Goal: Information Seeking & Learning: Find contact information

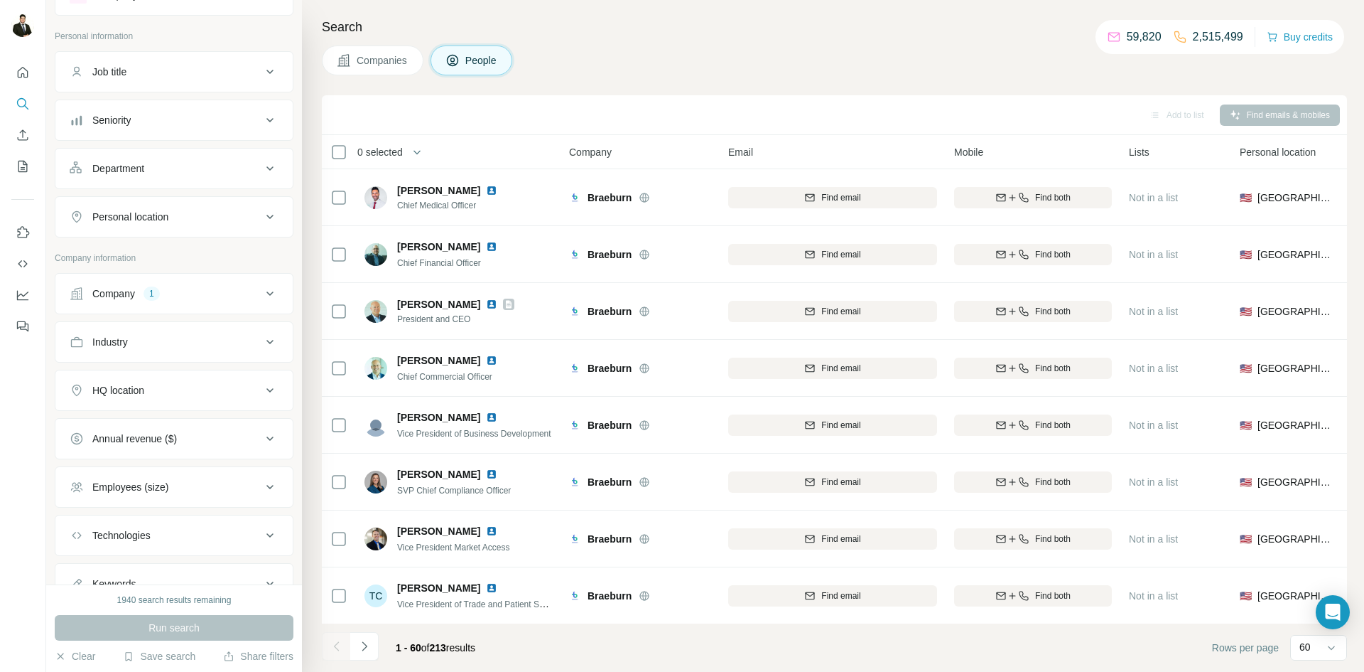
scroll to position [65, 0]
click at [158, 292] on div "1" at bounding box center [152, 290] width 16 height 13
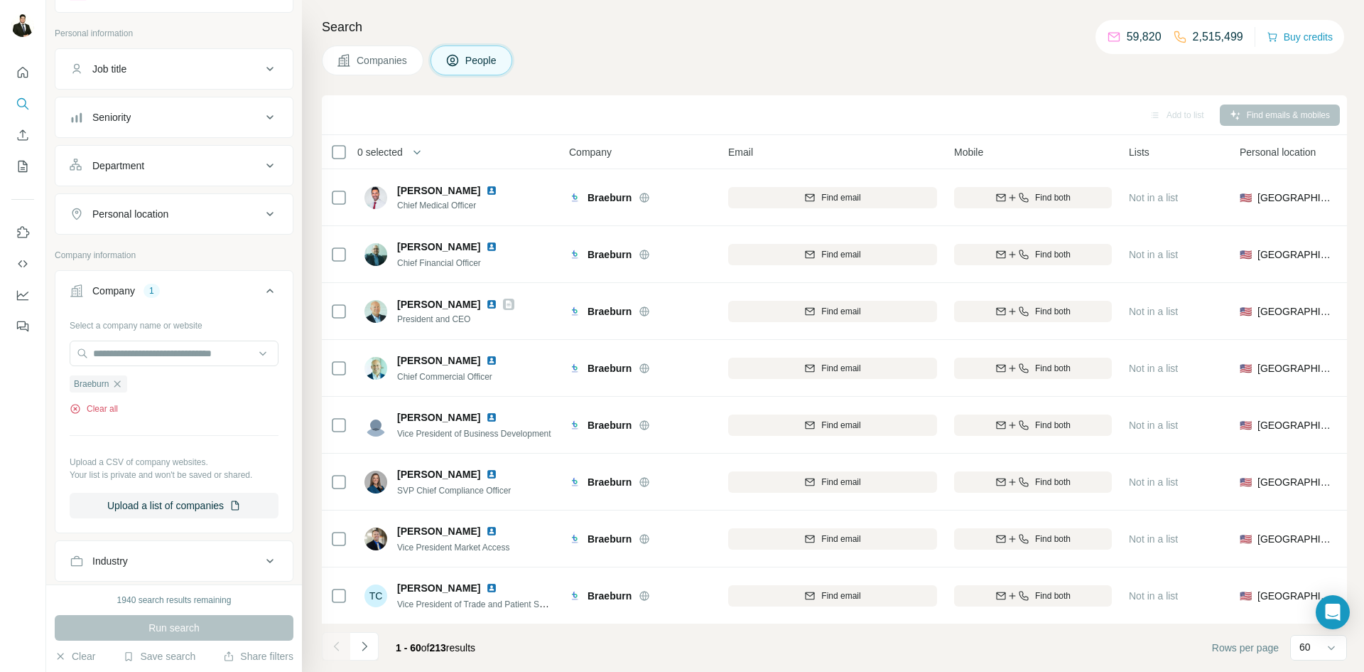
click at [114, 407] on button "Clear all" at bounding box center [94, 408] width 48 height 13
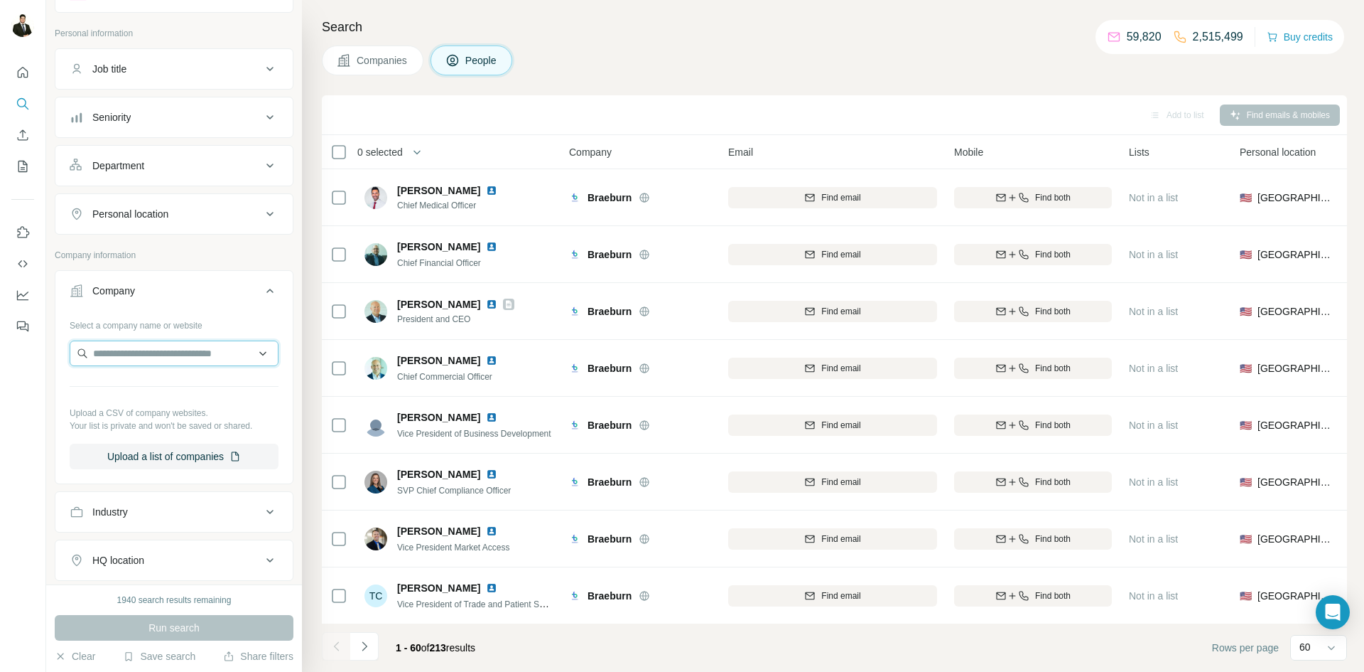
click at [123, 353] on input "text" at bounding box center [174, 353] width 209 height 26
paste input "**********"
type input "**********"
click at [153, 394] on p "[DOMAIN_NAME]" at bounding box center [149, 398] width 79 height 13
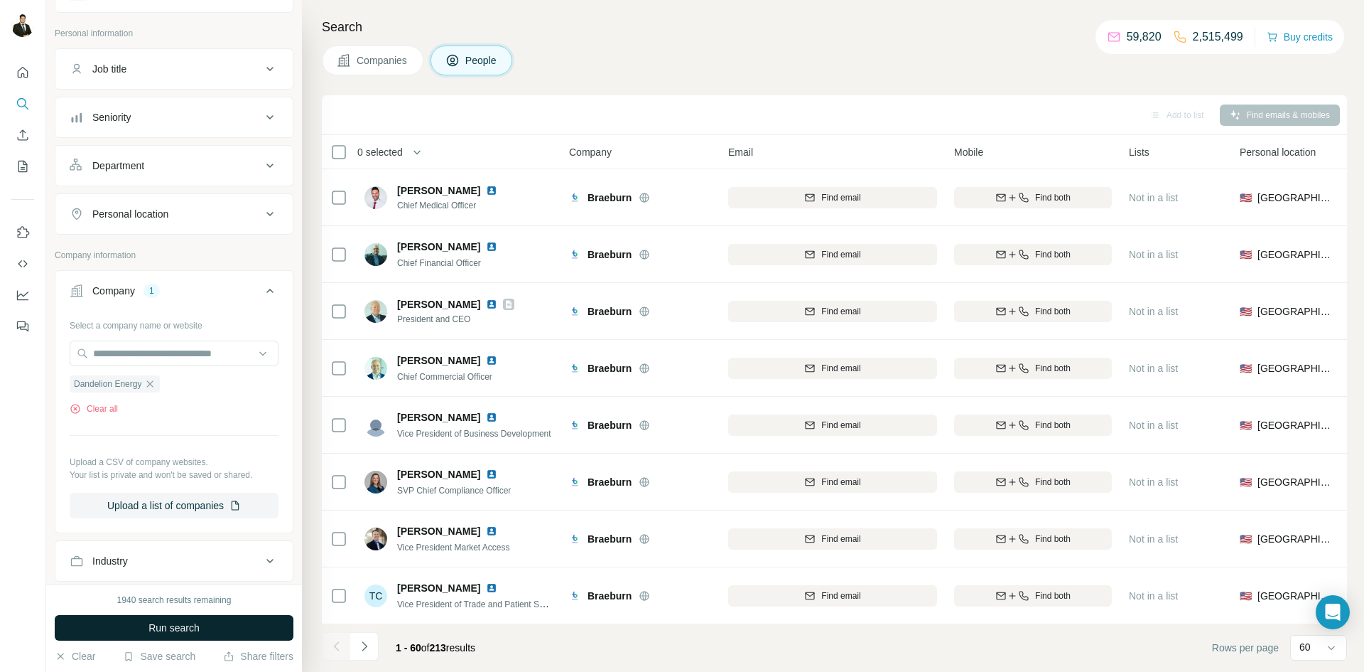
click at [191, 625] on span "Run search" at bounding box center [174, 627] width 51 height 14
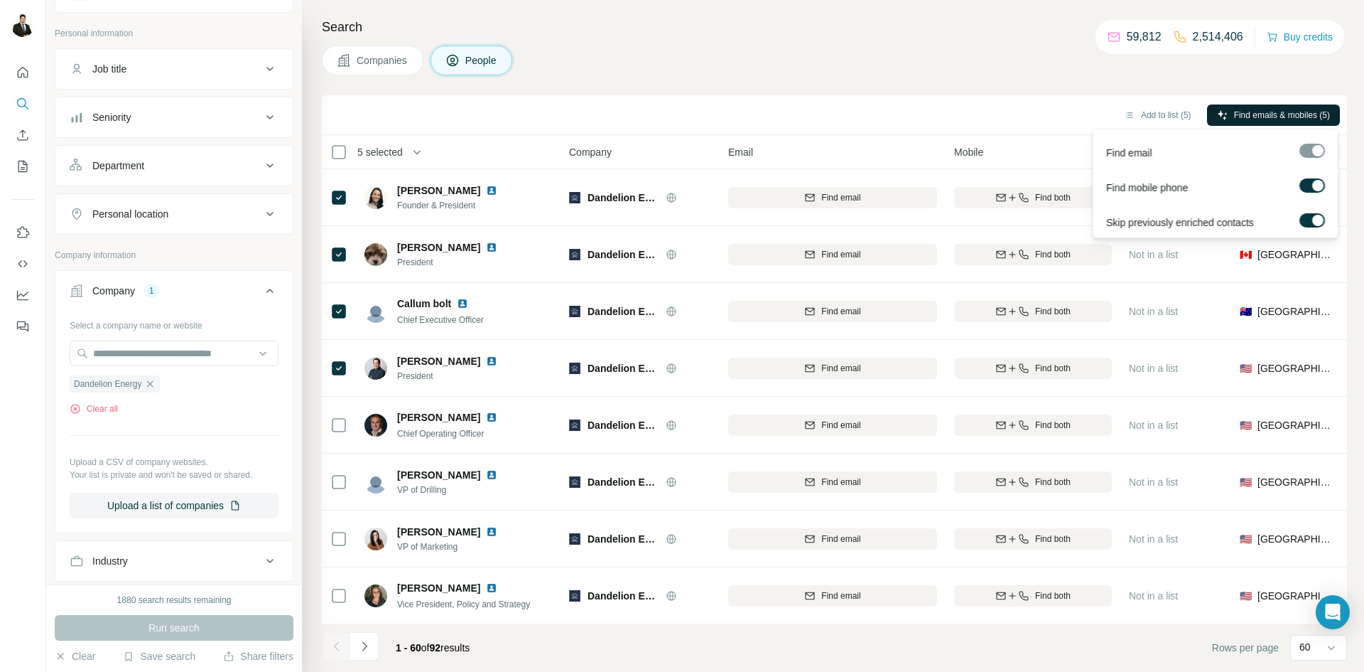
click at [1259, 121] on span "Find emails & mobiles (5)" at bounding box center [1282, 115] width 96 height 13
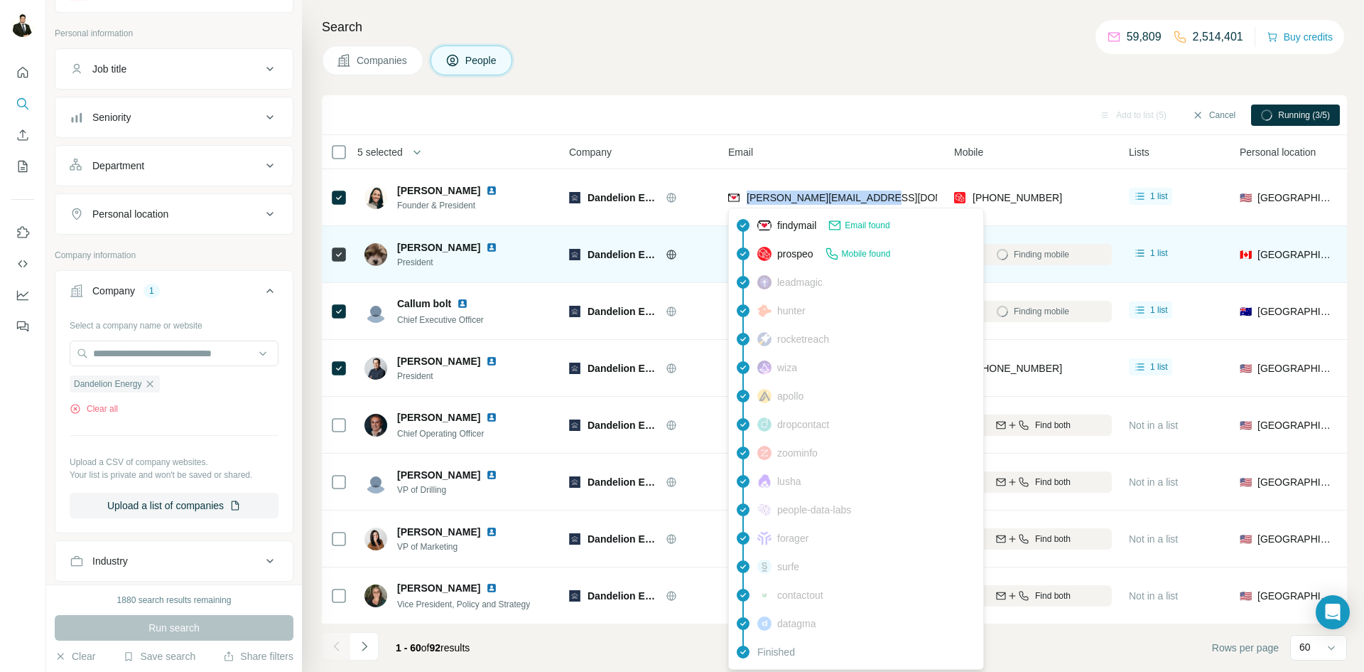
drag, startPoint x: 883, startPoint y: 203, endPoint x: 675, endPoint y: 245, distance: 211.8
click at [747, 197] on div "[PERSON_NAME][EMAIL_ADDRESS][DOMAIN_NAME]" at bounding box center [832, 197] width 209 height 39
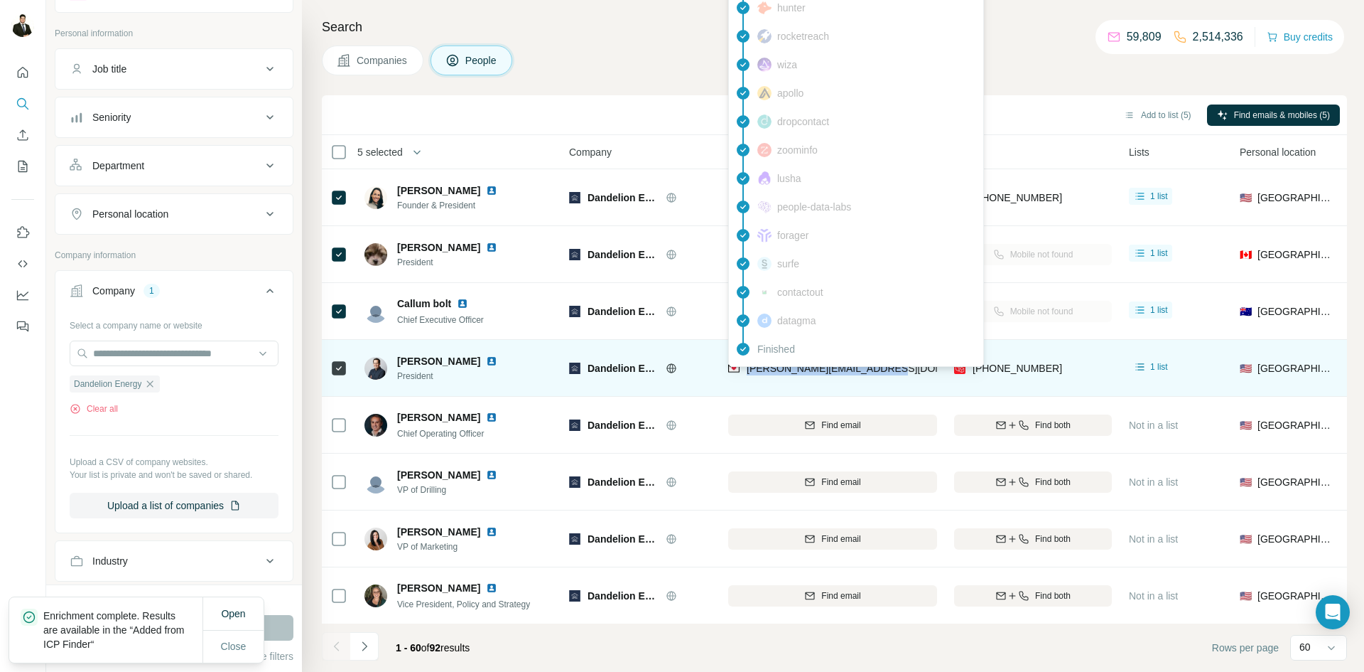
drag, startPoint x: 904, startPoint y: 364, endPoint x: 745, endPoint y: 370, distance: 158.6
click at [745, 370] on div "[PERSON_NAME][EMAIL_ADDRESS][DOMAIN_NAME]" at bounding box center [832, 367] width 209 height 39
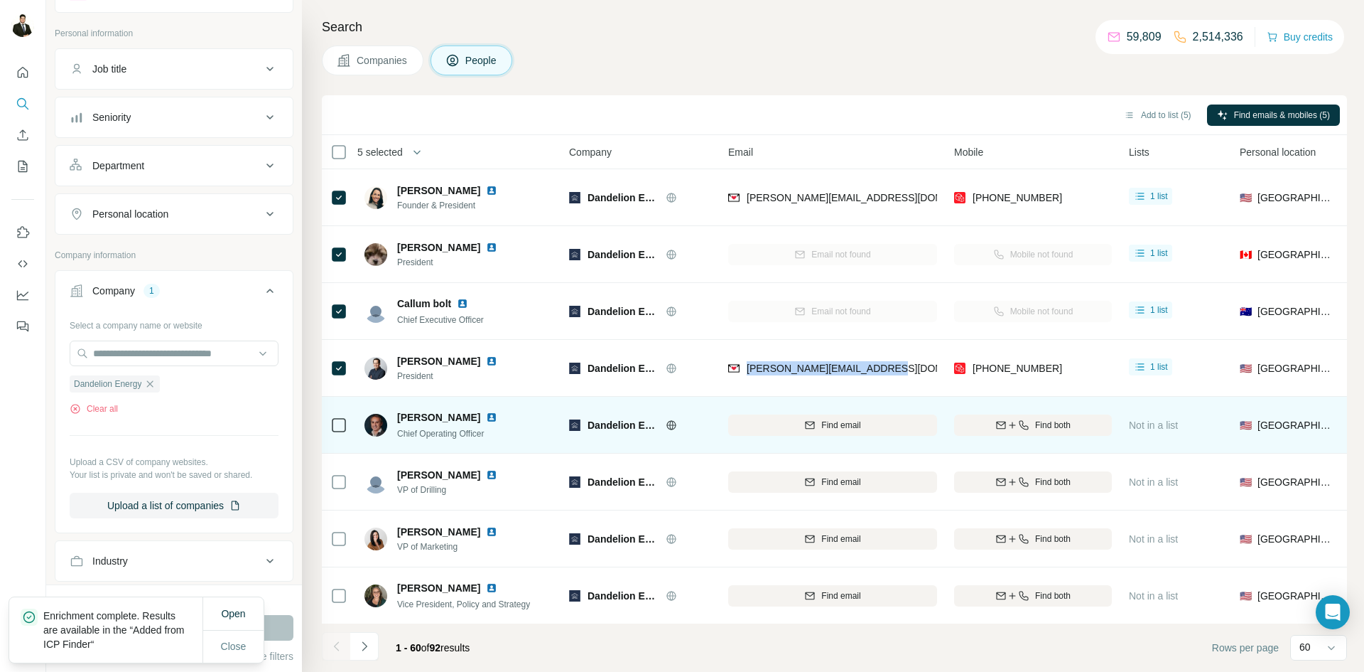
copy span "[PERSON_NAME][EMAIL_ADDRESS][DOMAIN_NAME]"
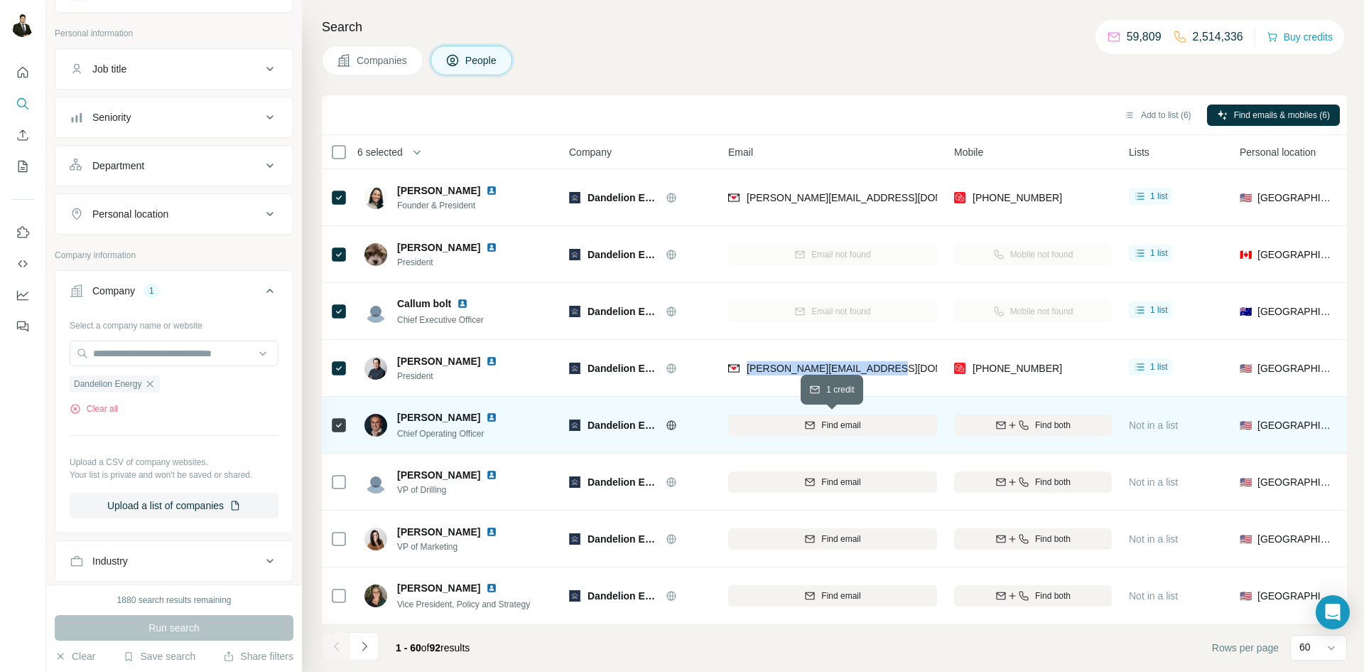
click at [835, 421] on span "Find email" at bounding box center [840, 425] width 39 height 13
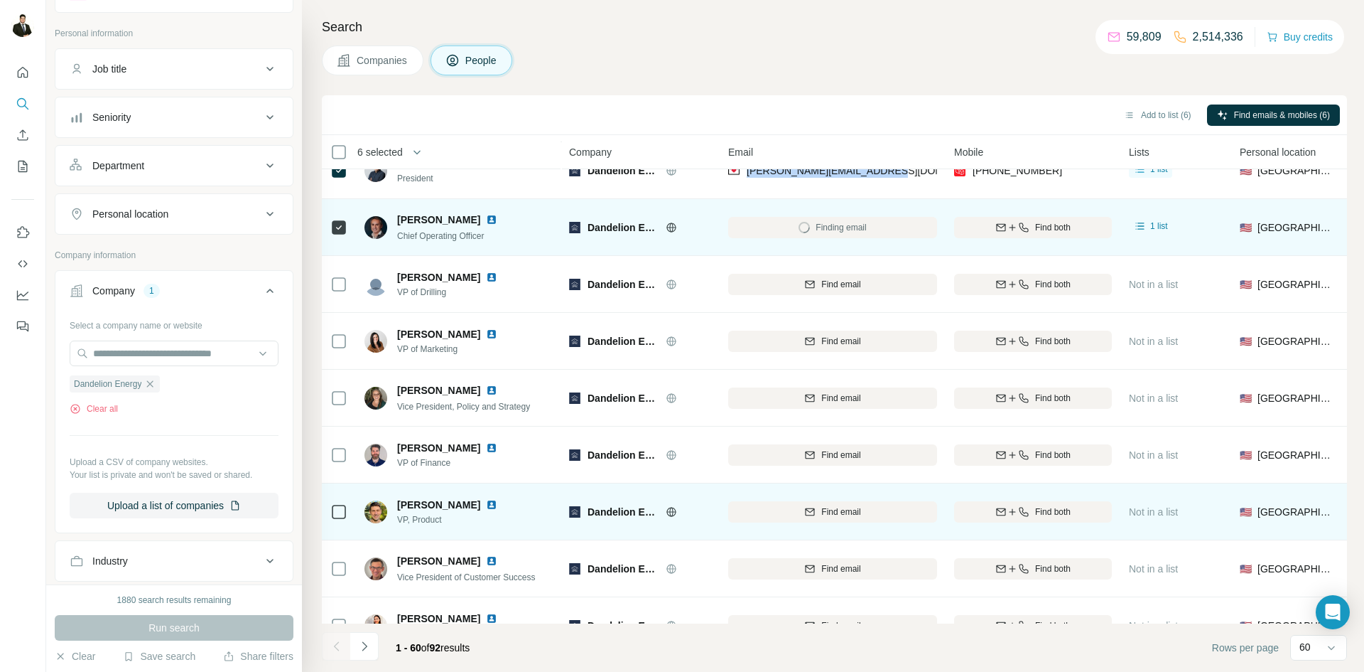
scroll to position [198, 0]
click at [840, 508] on span "Find email" at bounding box center [840, 511] width 39 height 13
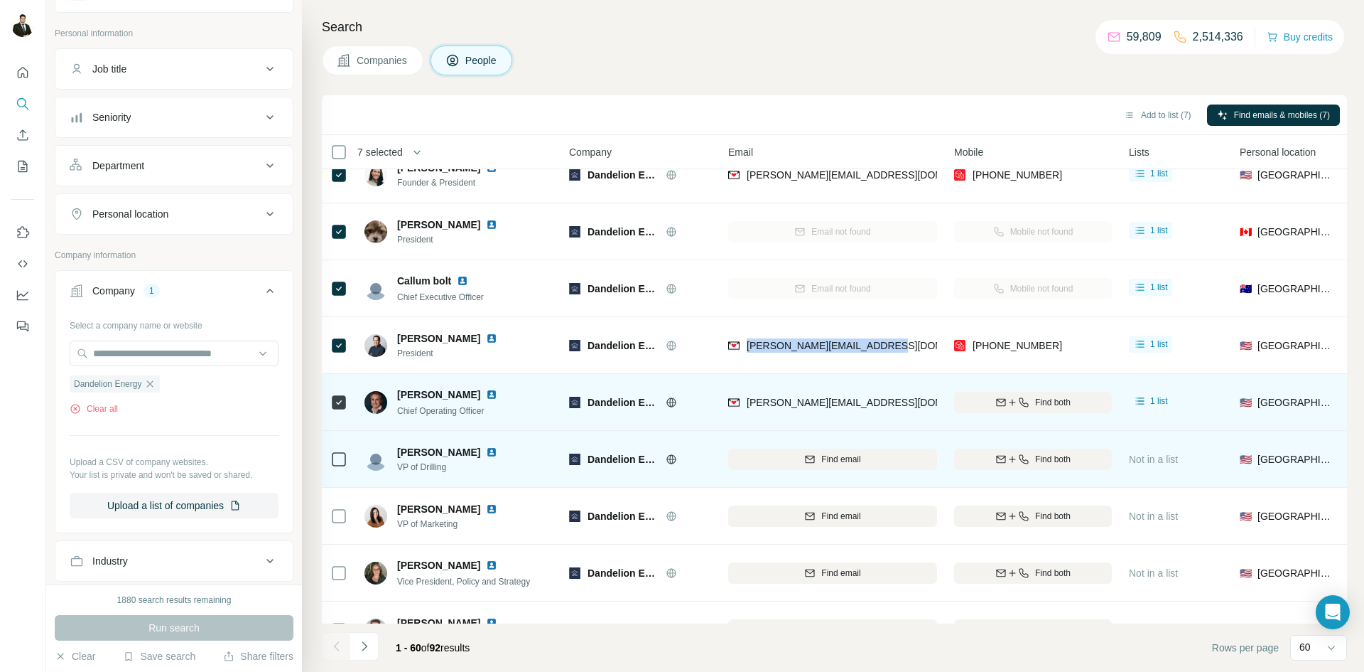
scroll to position [0, 0]
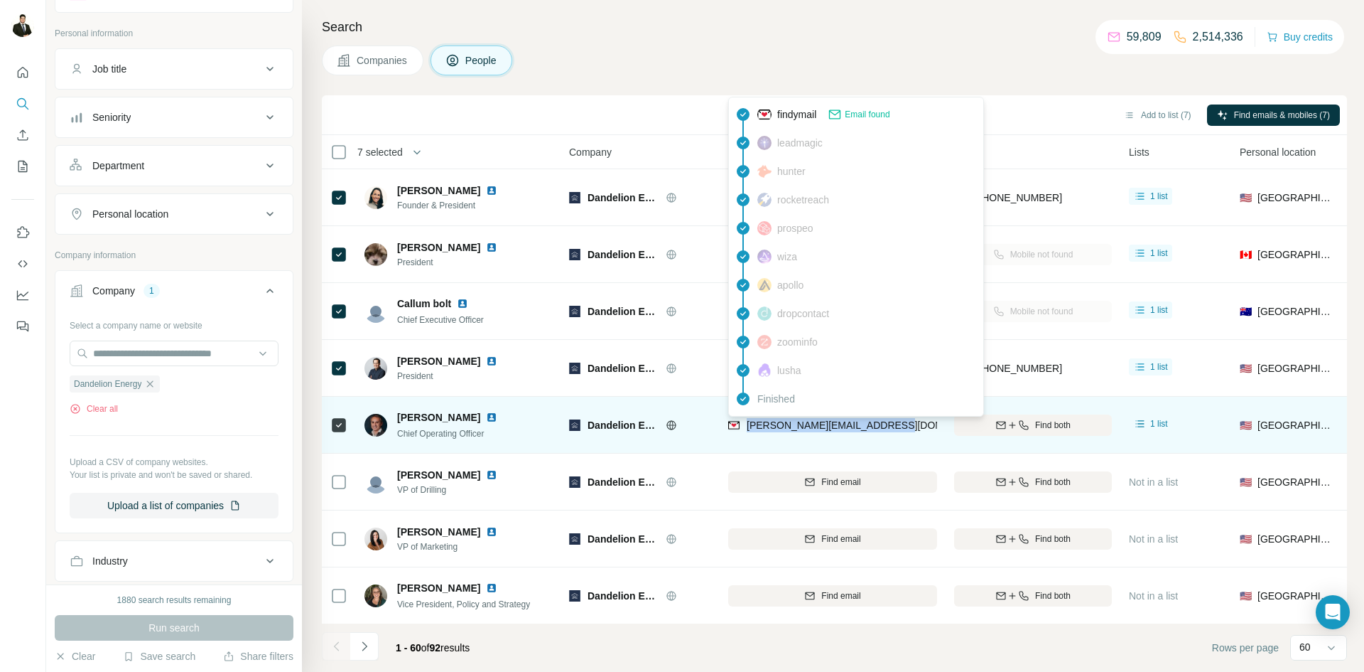
drag, startPoint x: 907, startPoint y: 426, endPoint x: 748, endPoint y: 426, distance: 159.9
click at [748, 426] on div "[PERSON_NAME][EMAIL_ADDRESS][DOMAIN_NAME]" at bounding box center [832, 424] width 209 height 39
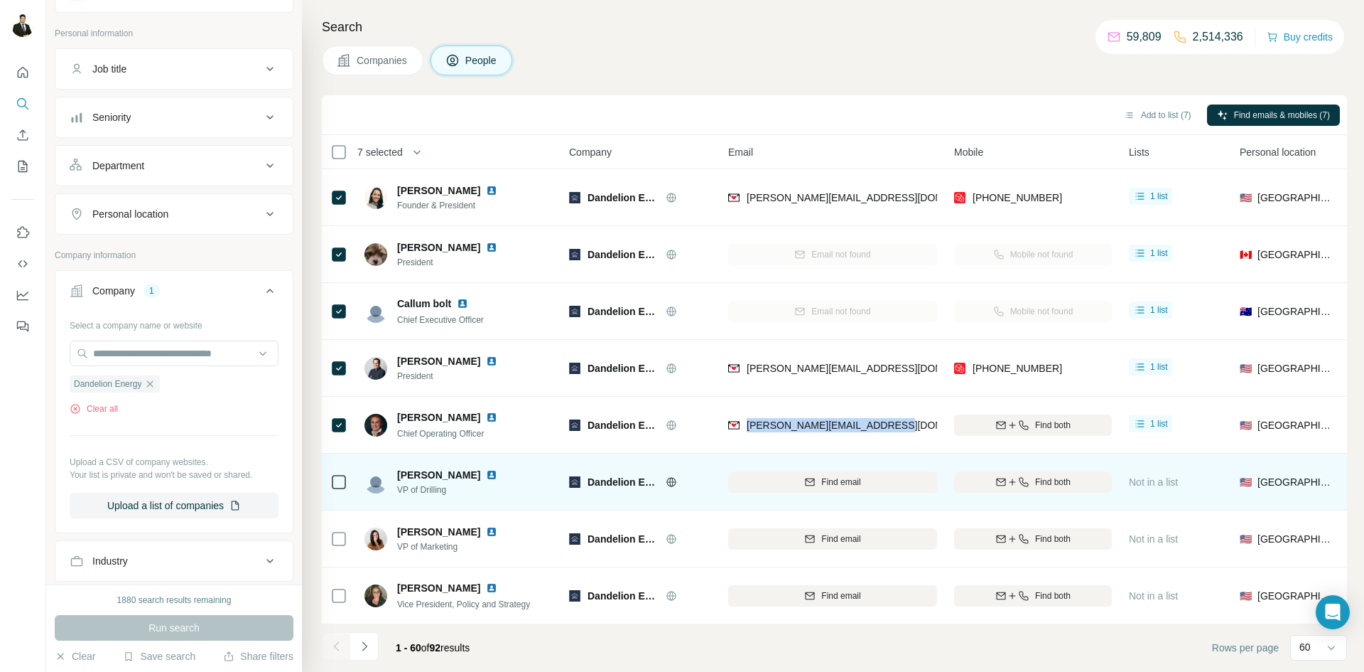
copy span "[PERSON_NAME][EMAIL_ADDRESS][DOMAIN_NAME]"
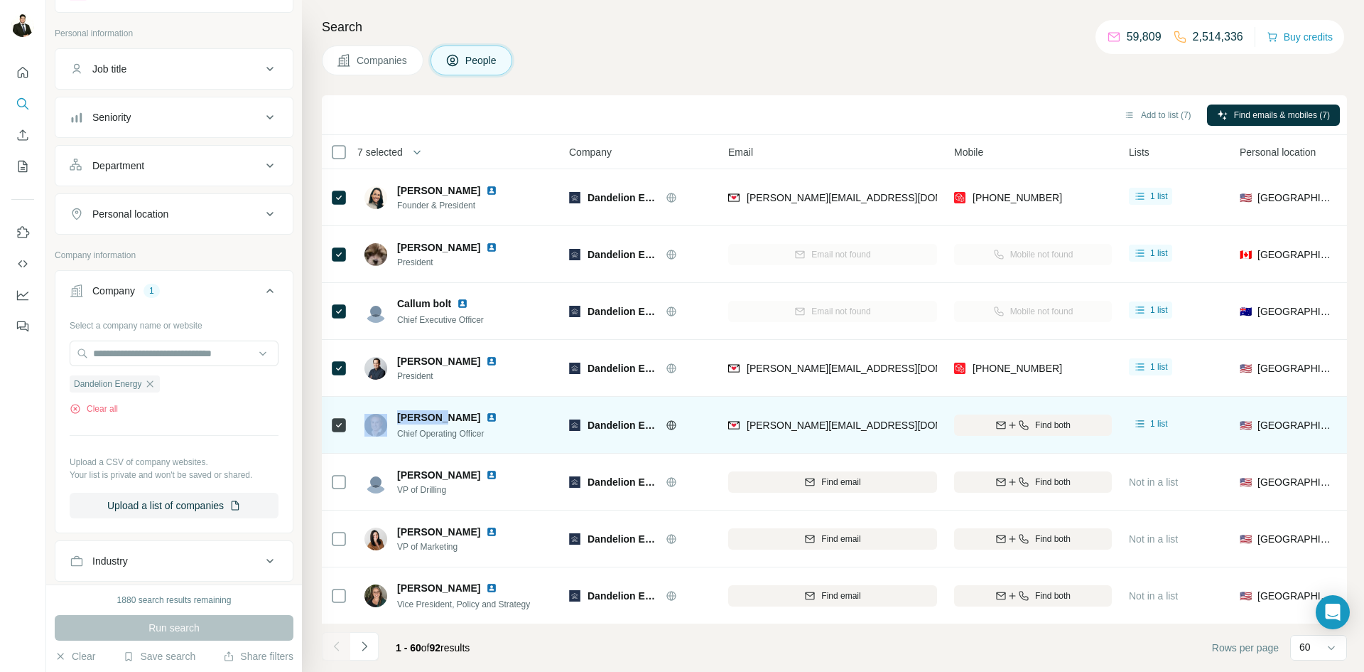
drag, startPoint x: 391, startPoint y: 416, endPoint x: 439, endPoint y: 414, distance: 48.4
click at [439, 414] on div "[PERSON_NAME] Chief Operating Officer" at bounding box center [440, 425] width 150 height 30
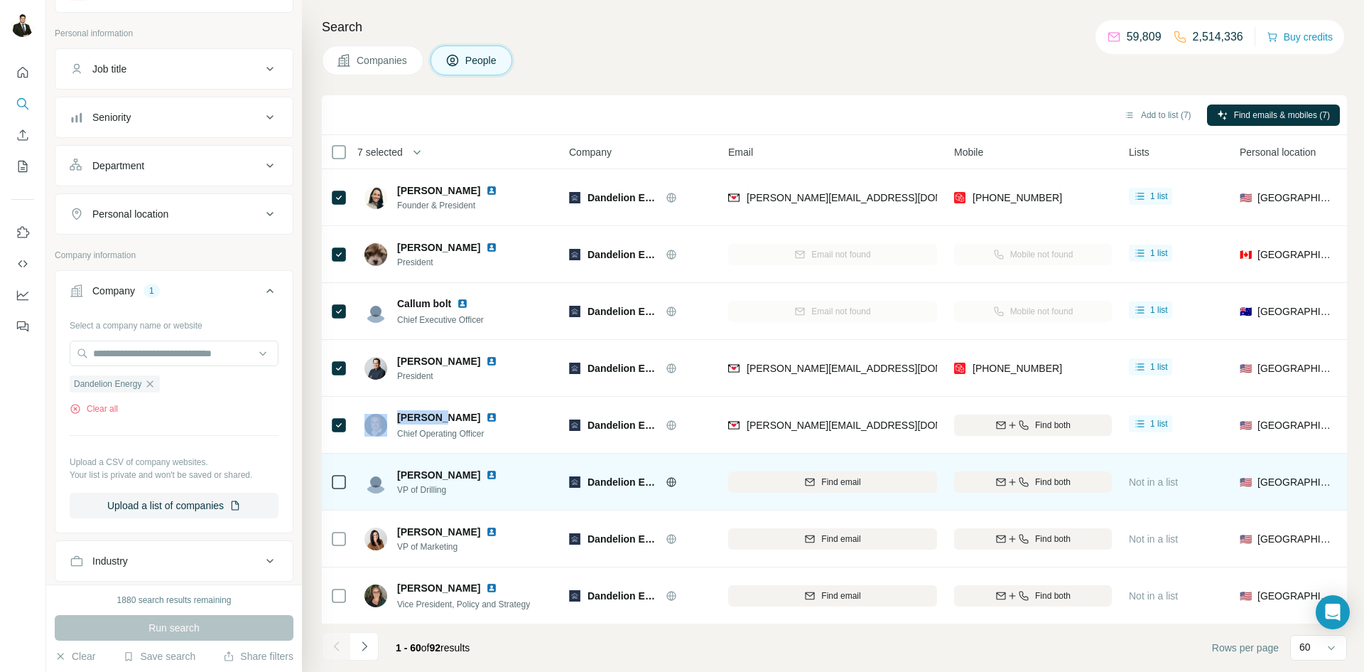
copy div "[PERSON_NAME]"
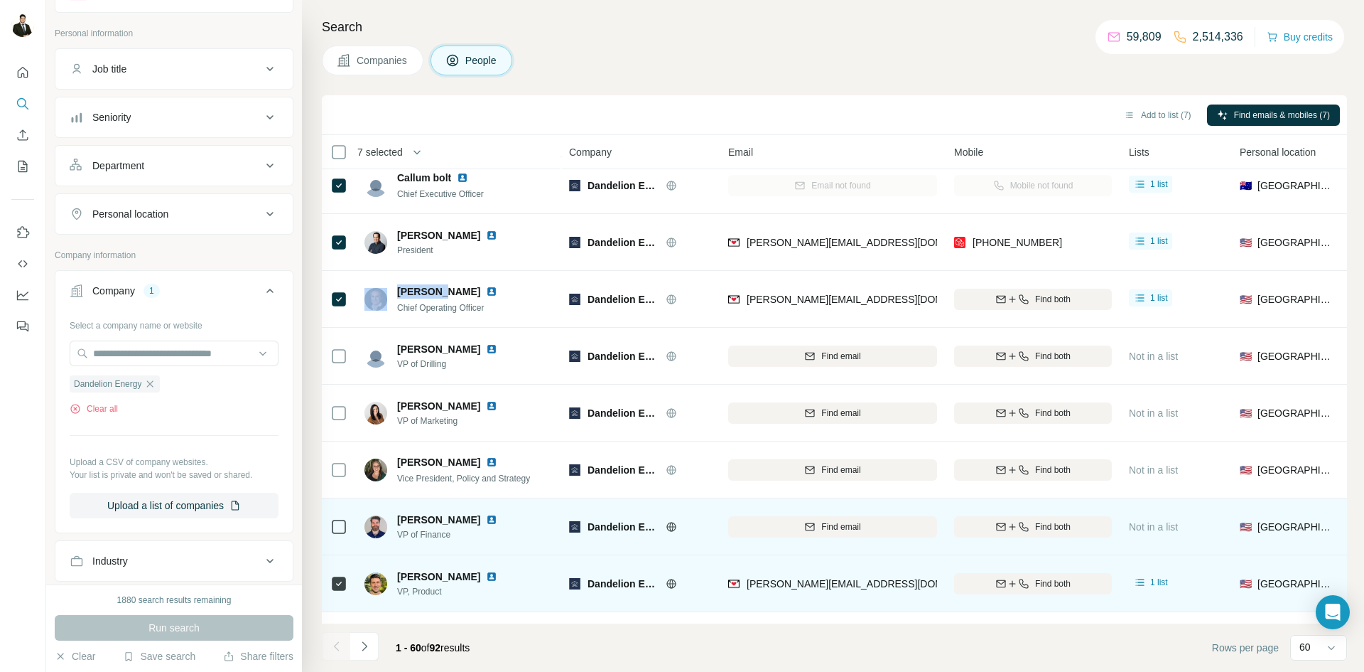
scroll to position [173, 0]
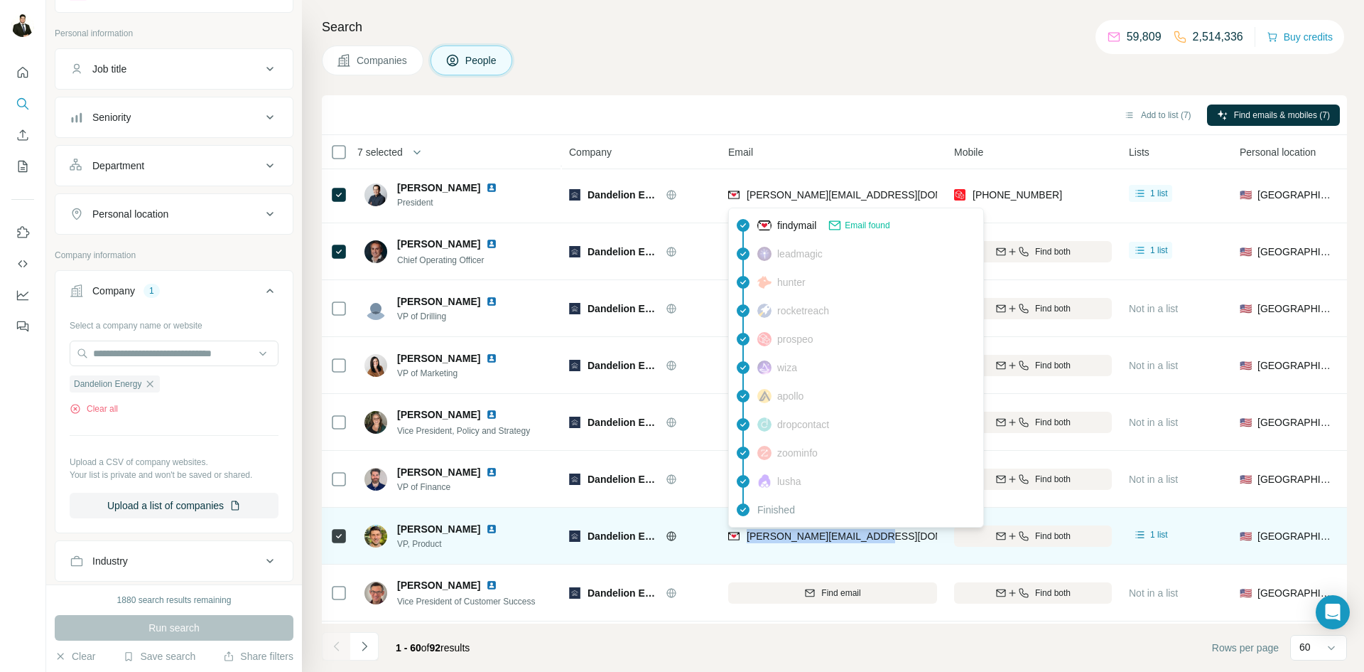
drag, startPoint x: 885, startPoint y: 538, endPoint x: 748, endPoint y: 539, distance: 136.4
click at [748, 539] on div "[PERSON_NAME][EMAIL_ADDRESS][DOMAIN_NAME]" at bounding box center [832, 535] width 209 height 39
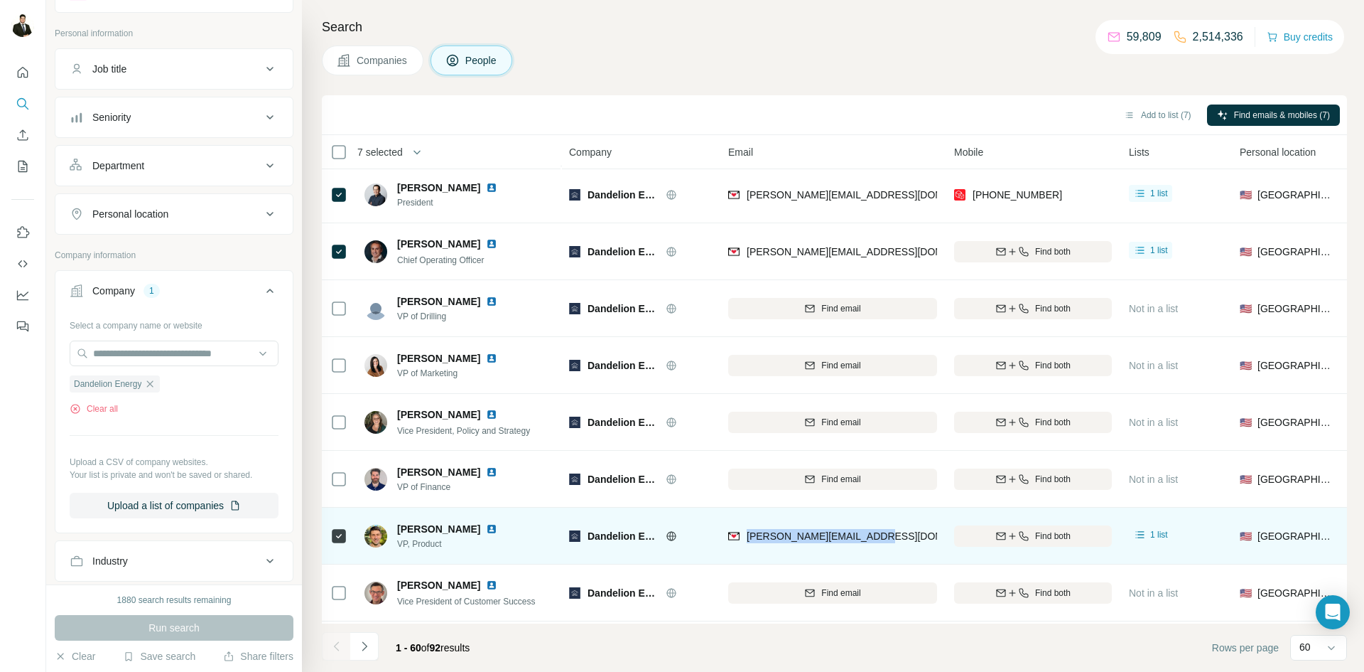
copy span "[PERSON_NAME][EMAIL_ADDRESS][DOMAIN_NAME]"
